Goal: Check status: Check status

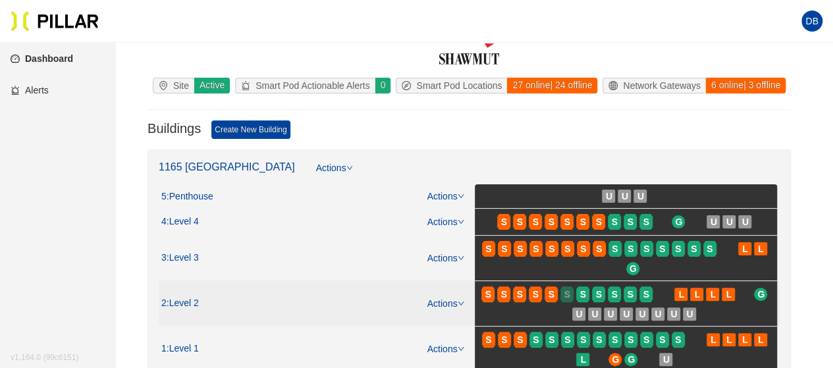
scroll to position [66, 0]
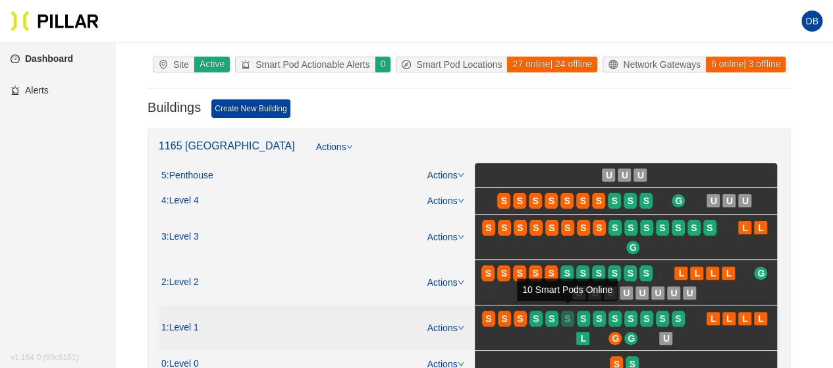
click at [564, 316] on span "S" at bounding box center [567, 318] width 6 height 14
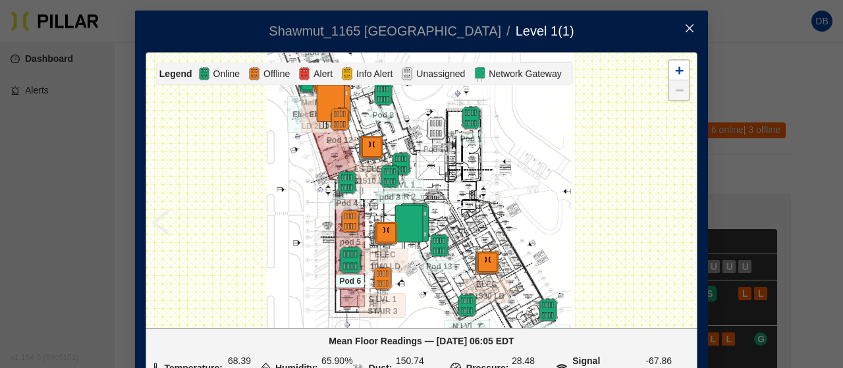
click at [342, 262] on img at bounding box center [350, 260] width 28 height 28
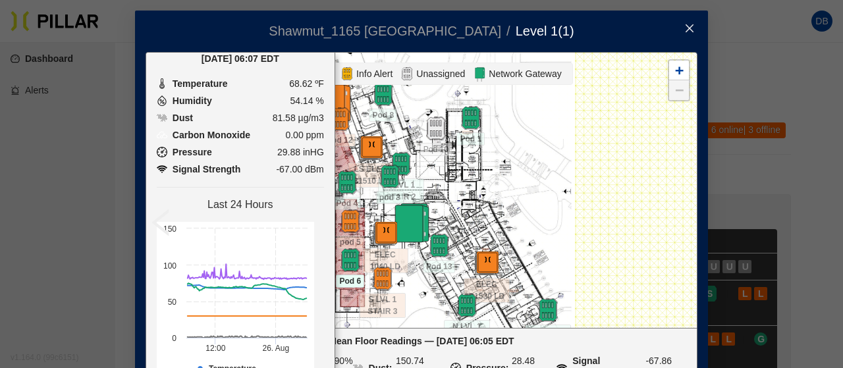
scroll to position [126, 0]
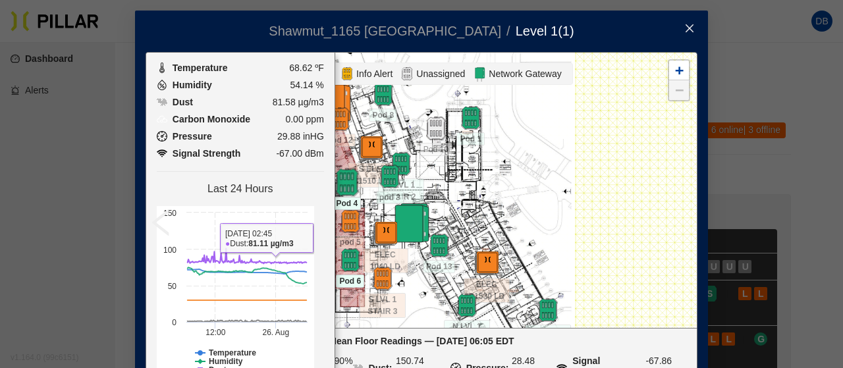
click at [341, 176] on img at bounding box center [347, 183] width 28 height 28
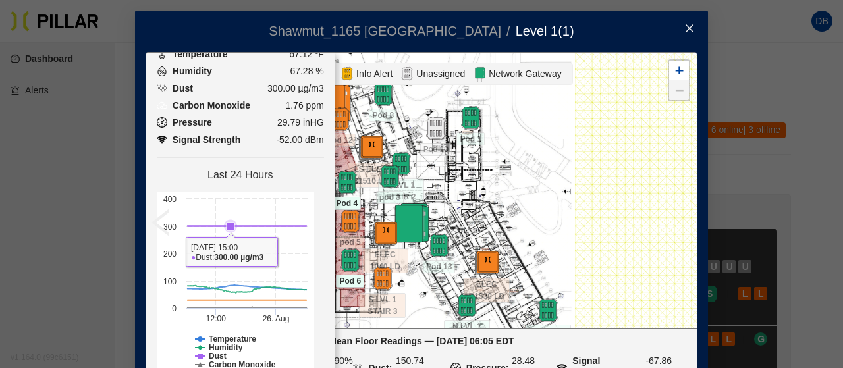
scroll to position [172, 0]
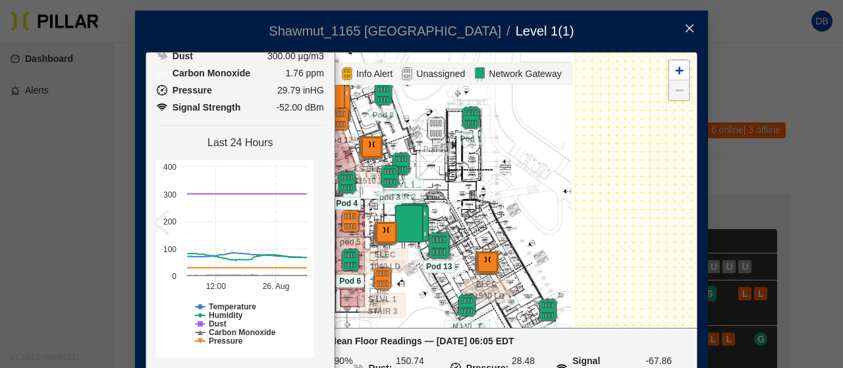
click at [431, 242] on img at bounding box center [439, 246] width 28 height 28
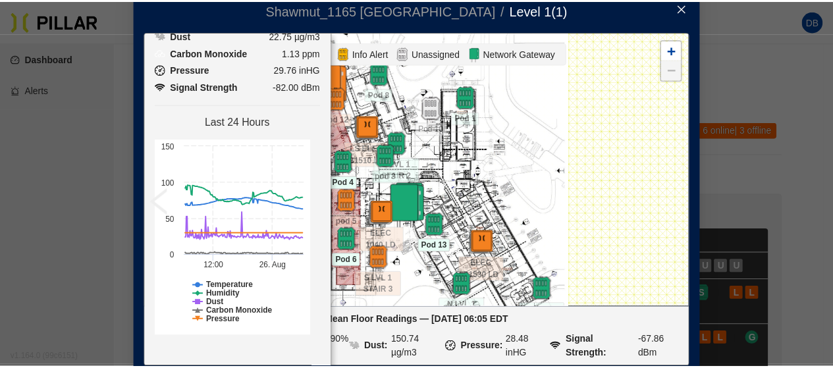
scroll to position [0, 0]
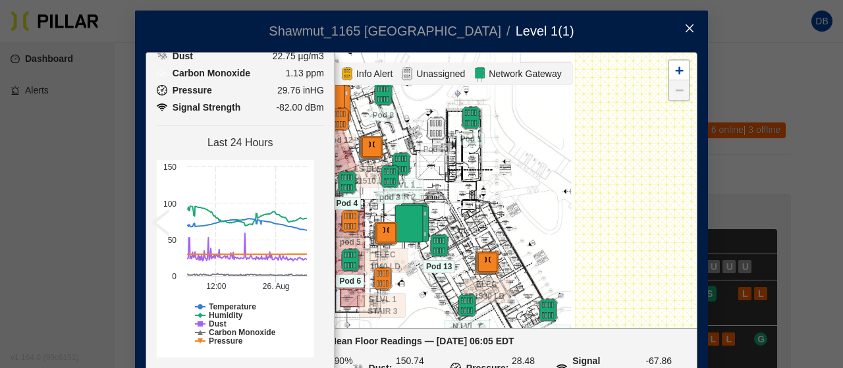
click at [685, 29] on icon "close" at bounding box center [689, 28] width 8 height 8
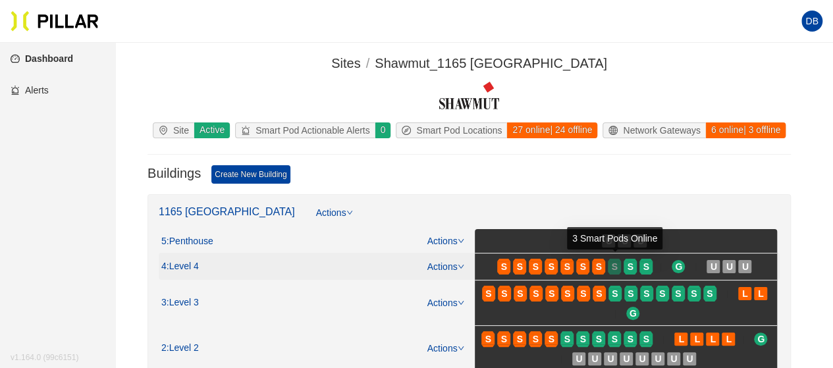
click at [616, 264] on span "S" at bounding box center [615, 266] width 6 height 14
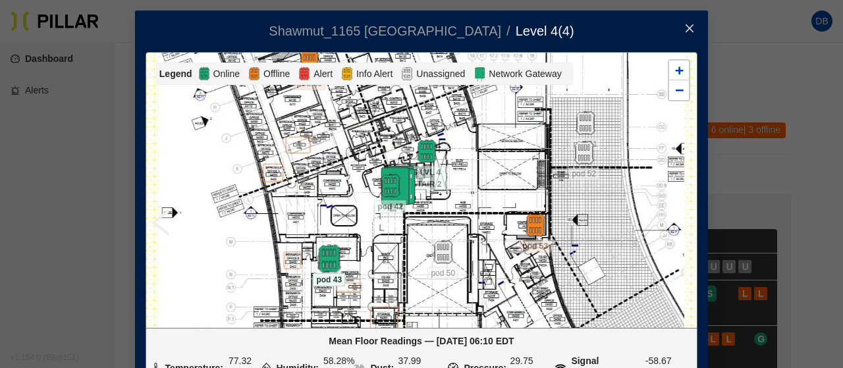
click at [321, 255] on img at bounding box center [329, 259] width 28 height 28
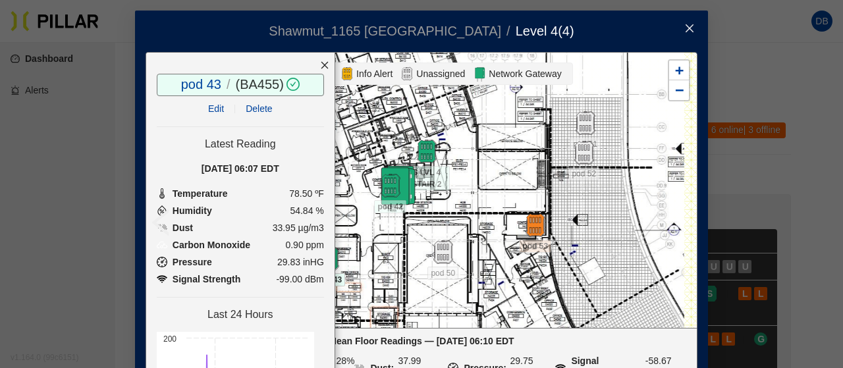
click at [320, 64] on icon "close" at bounding box center [324, 65] width 9 height 9
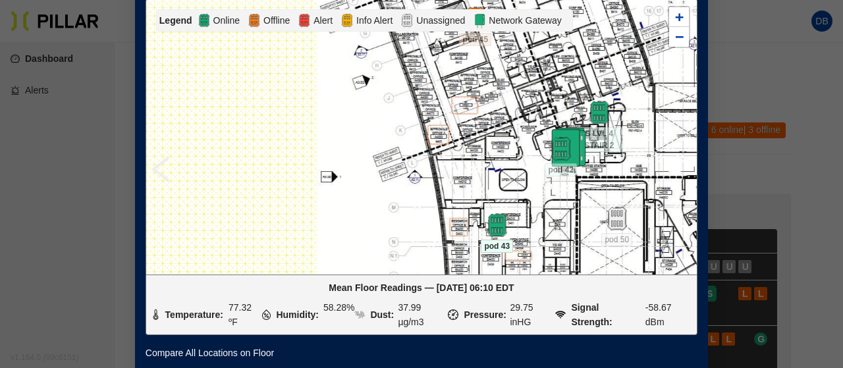
drag, startPoint x: 259, startPoint y: 149, endPoint x: 274, endPoint y: 318, distance: 169.2
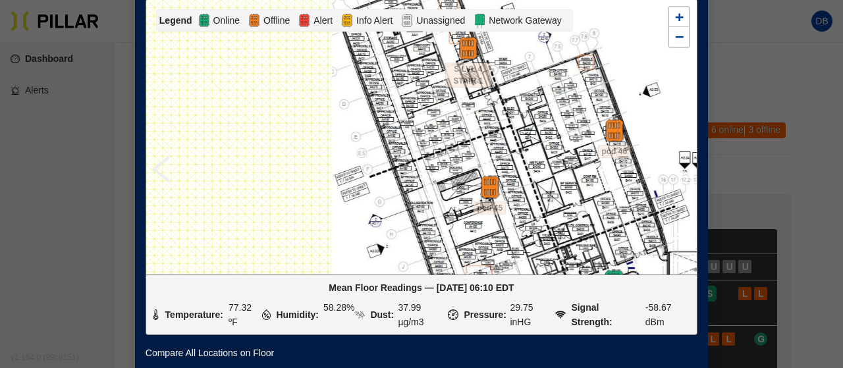
scroll to position [76, 0]
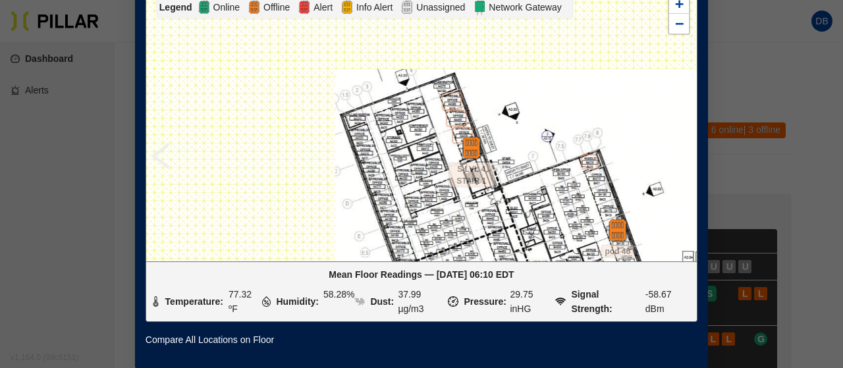
drag, startPoint x: 383, startPoint y: 144, endPoint x: 383, endPoint y: 199, distance: 55.3
click at [383, 199] on div at bounding box center [421, 123] width 550 height 275
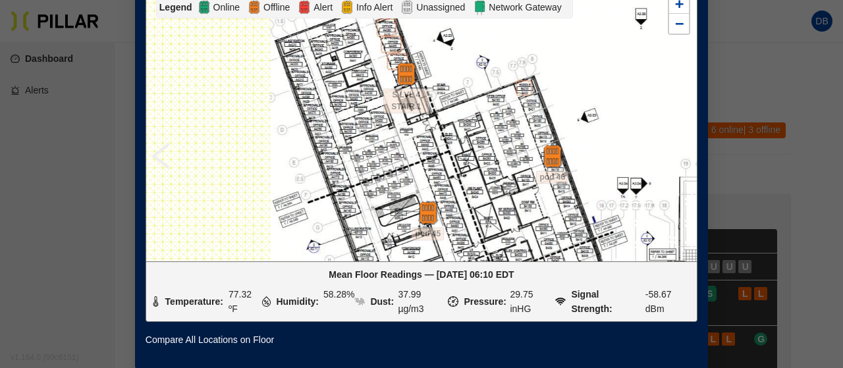
drag, startPoint x: 378, startPoint y: 144, endPoint x: 337, endPoint y: 61, distance: 92.5
click at [351, 105] on div at bounding box center [421, 123] width 550 height 275
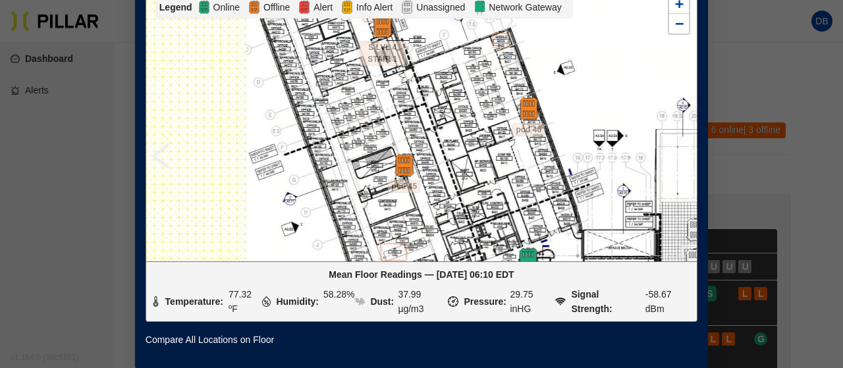
drag, startPoint x: 437, startPoint y: 158, endPoint x: 390, endPoint y: 74, distance: 96.7
click at [393, 79] on div at bounding box center [421, 123] width 550 height 275
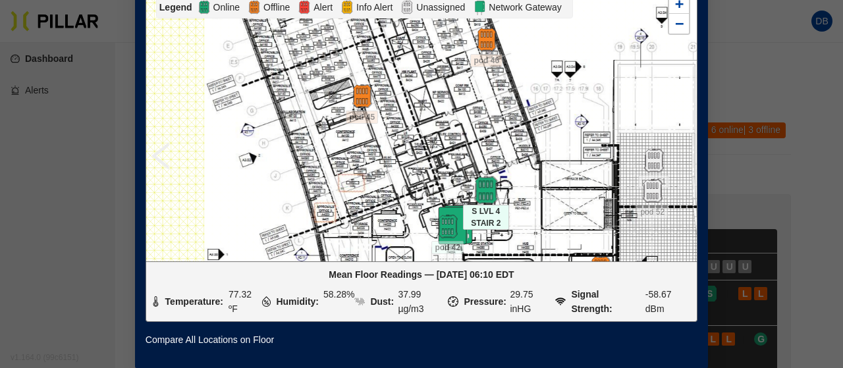
click at [486, 177] on img at bounding box center [485, 190] width 28 height 28
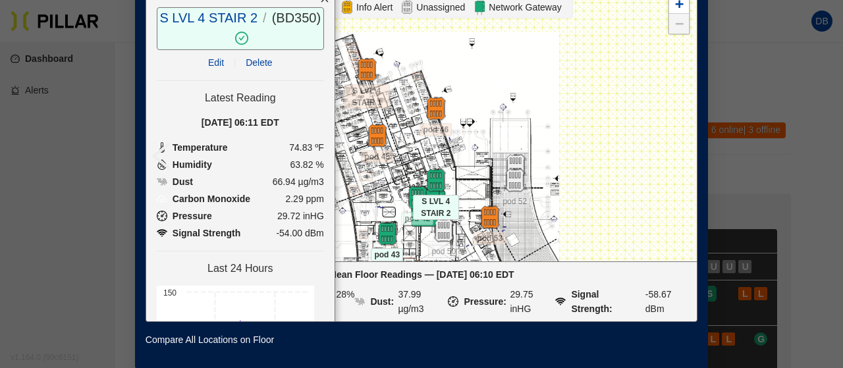
scroll to position [53, 0]
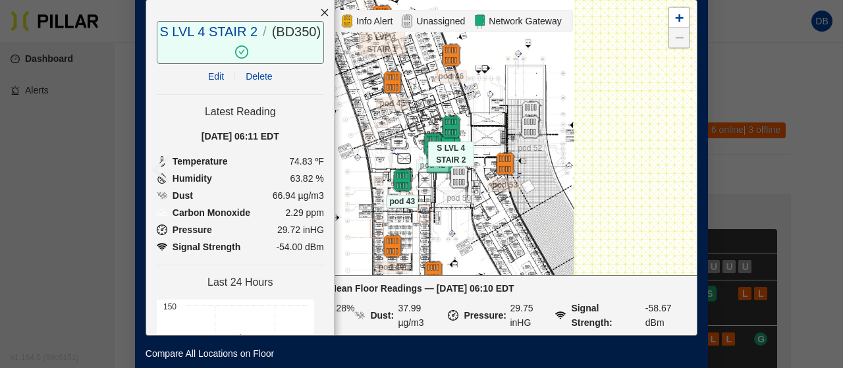
drag, startPoint x: 535, startPoint y: 158, endPoint x: 546, endPoint y: 63, distance: 95.5
click at [546, 64] on div at bounding box center [421, 137] width 550 height 275
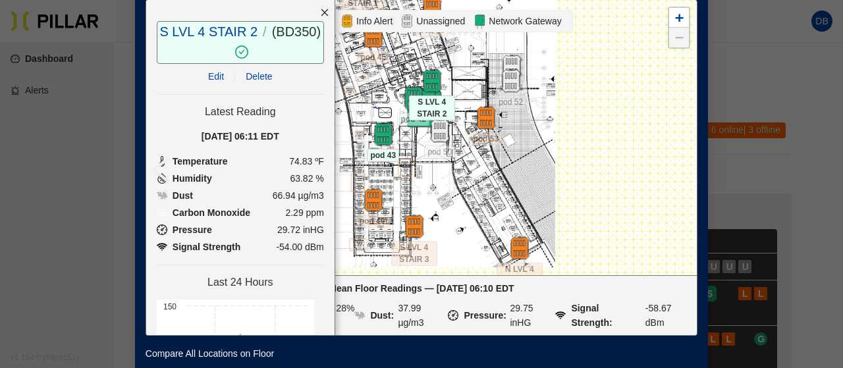
drag, startPoint x: 435, startPoint y: 191, endPoint x: 439, endPoint y: 176, distance: 15.5
click at [439, 176] on div at bounding box center [421, 137] width 550 height 275
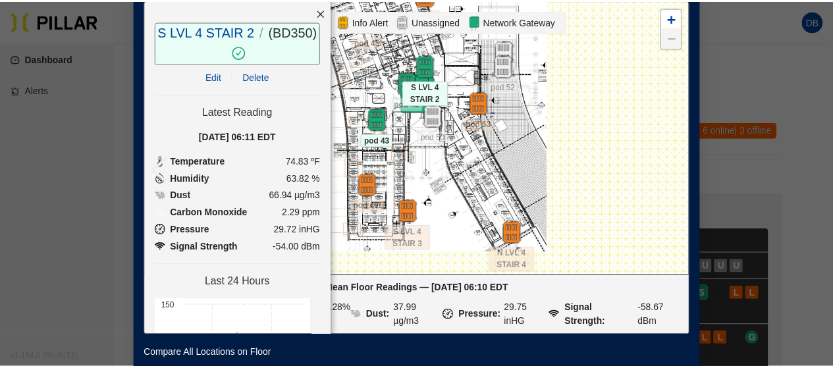
scroll to position [0, 0]
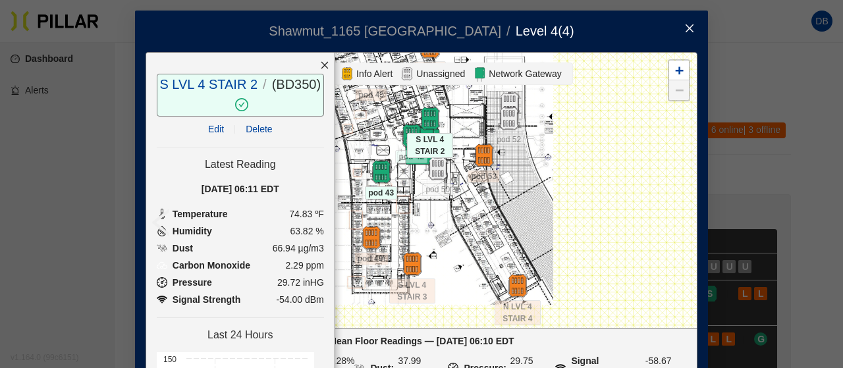
click at [685, 27] on icon "close" at bounding box center [689, 28] width 8 height 8
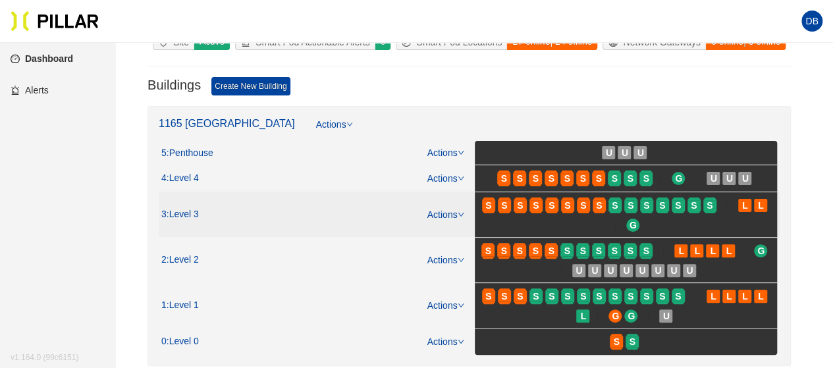
scroll to position [132, 0]
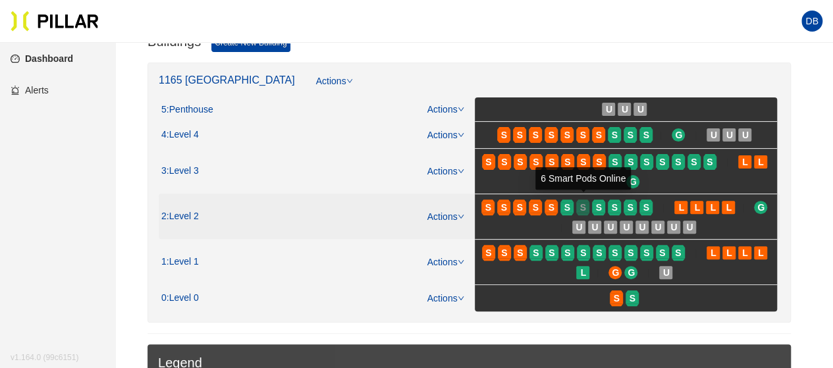
click at [578, 203] on div "S" at bounding box center [582, 207] width 13 height 11
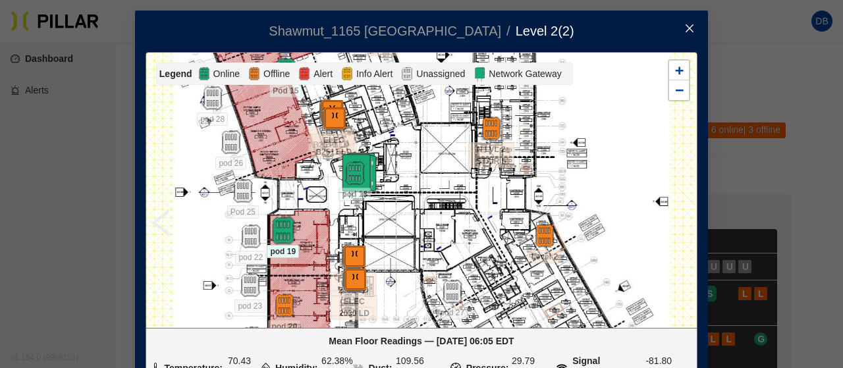
click at [272, 226] on img at bounding box center [283, 231] width 28 height 28
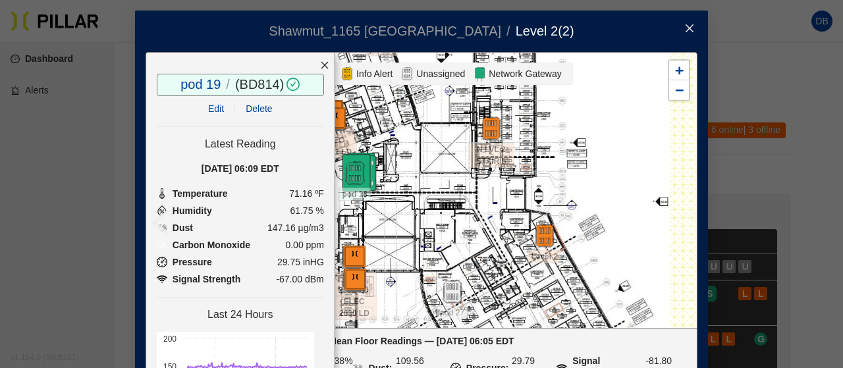
click at [320, 61] on icon "close" at bounding box center [324, 65] width 9 height 9
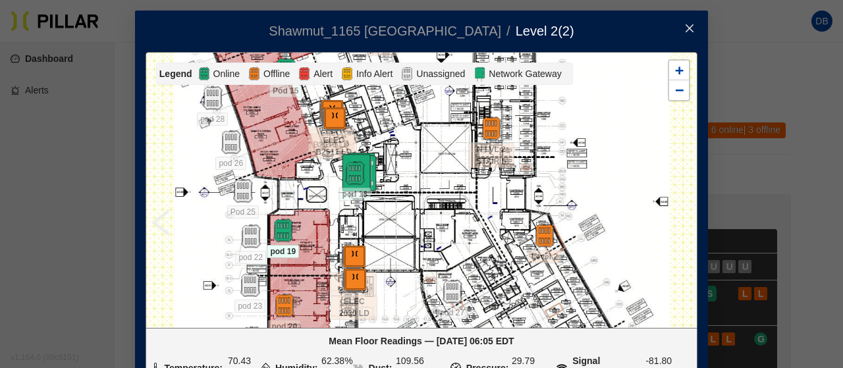
click at [681, 22] on span "Close" at bounding box center [689, 29] width 37 height 37
